Goal: Obtain resource: Obtain resource

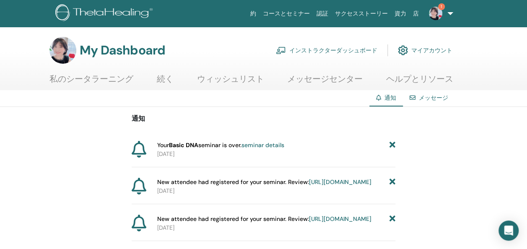
click at [258, 145] on link "seminar details" at bounding box center [262, 145] width 43 height 8
click at [347, 47] on link "インストラクターダッシュボード" at bounding box center [326, 50] width 101 height 18
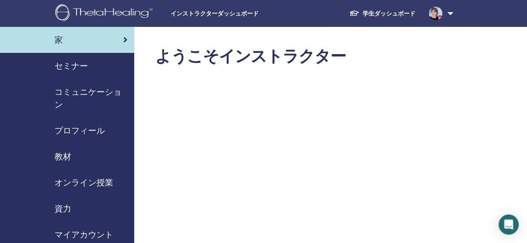
click at [69, 157] on span "教材" at bounding box center [62, 156] width 17 height 13
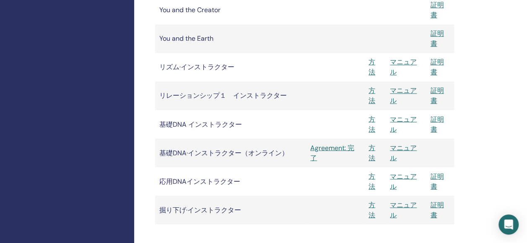
scroll to position [684, 0]
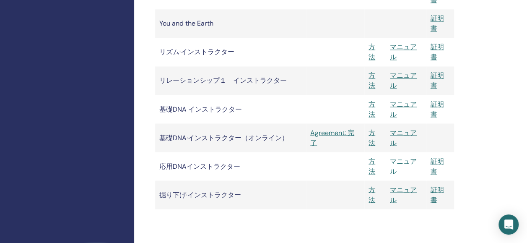
click at [400, 162] on link "マニュアル" at bounding box center [403, 165] width 27 height 19
